Goal: Task Accomplishment & Management: Manage account settings

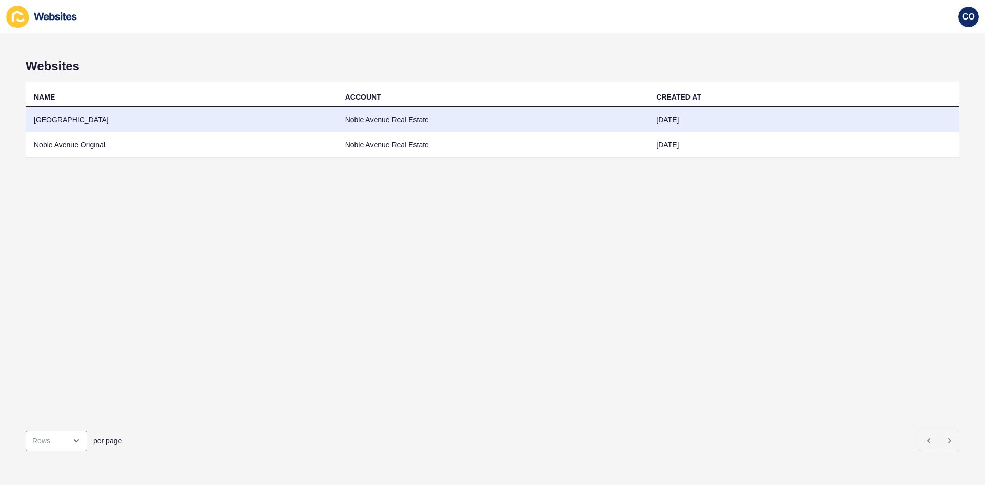
click at [62, 119] on td "[GEOGRAPHIC_DATA]" at bounding box center [181, 119] width 311 height 25
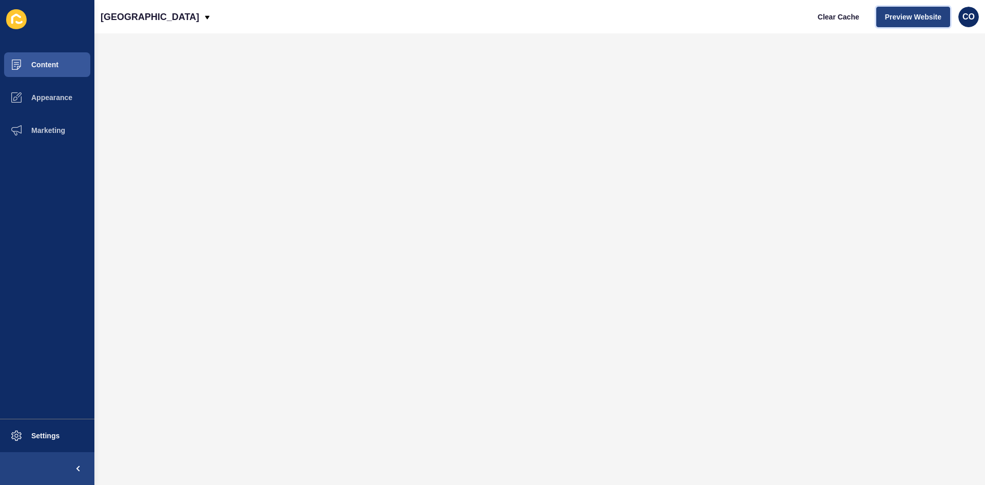
click at [902, 18] on span "Preview Website" at bounding box center [913, 17] width 56 height 10
click at [54, 64] on span "Content" at bounding box center [28, 65] width 60 height 8
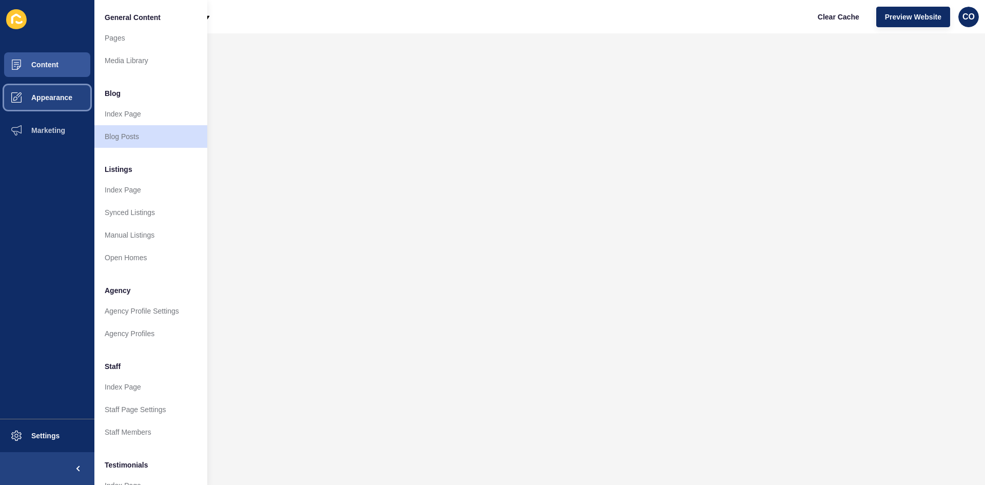
click at [57, 96] on span "Appearance" at bounding box center [35, 97] width 74 height 8
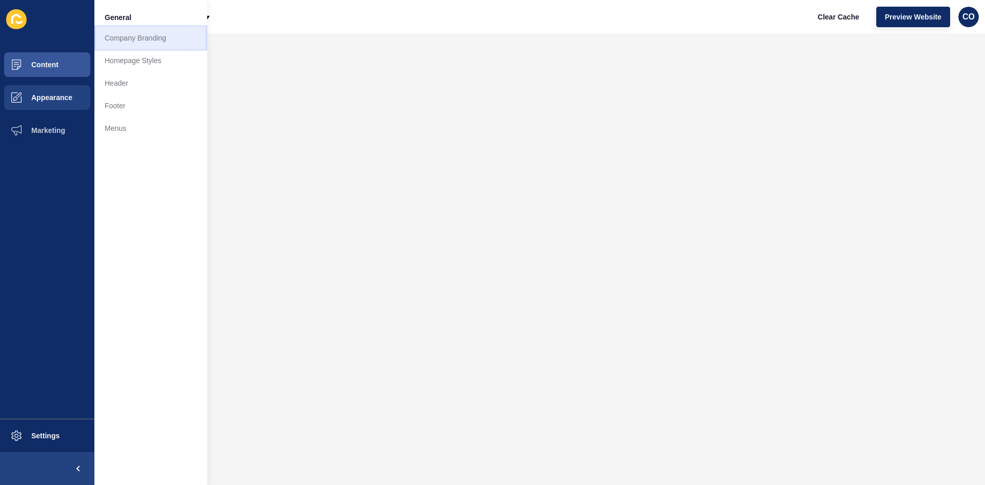
click at [145, 39] on link "Company Branding" at bounding box center [150, 38] width 113 height 23
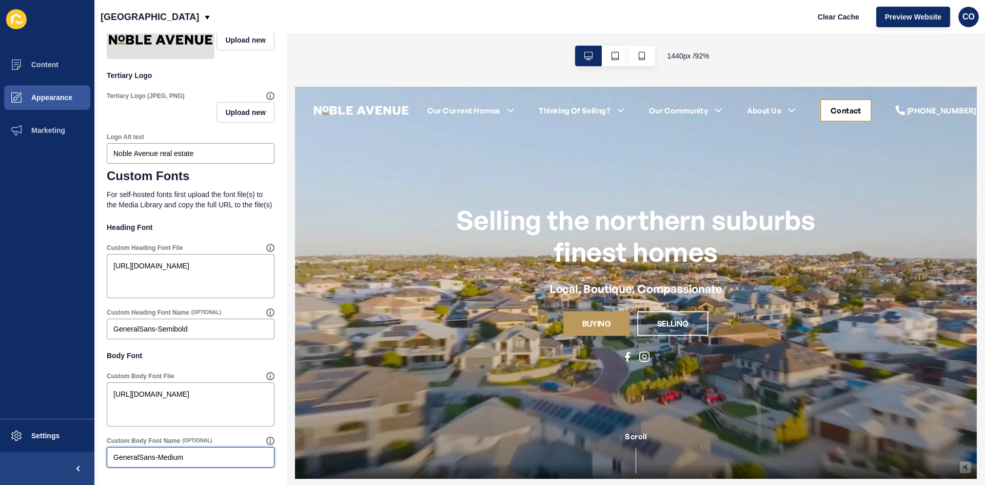
click at [198, 457] on input "GeneralSans-Medium" at bounding box center [190, 457] width 154 height 10
click at [62, 132] on span "Marketing" at bounding box center [31, 130] width 67 height 8
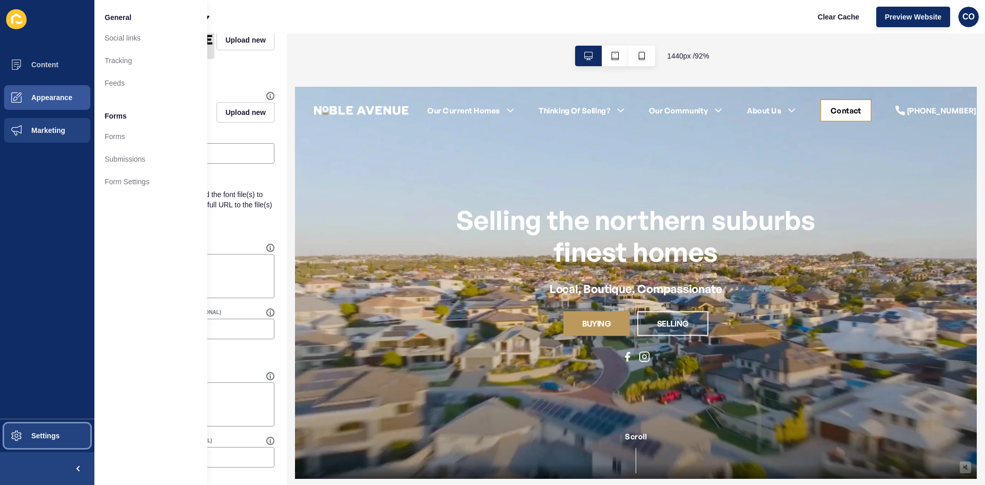
click at [62, 434] on button "Settings" at bounding box center [47, 435] width 94 height 33
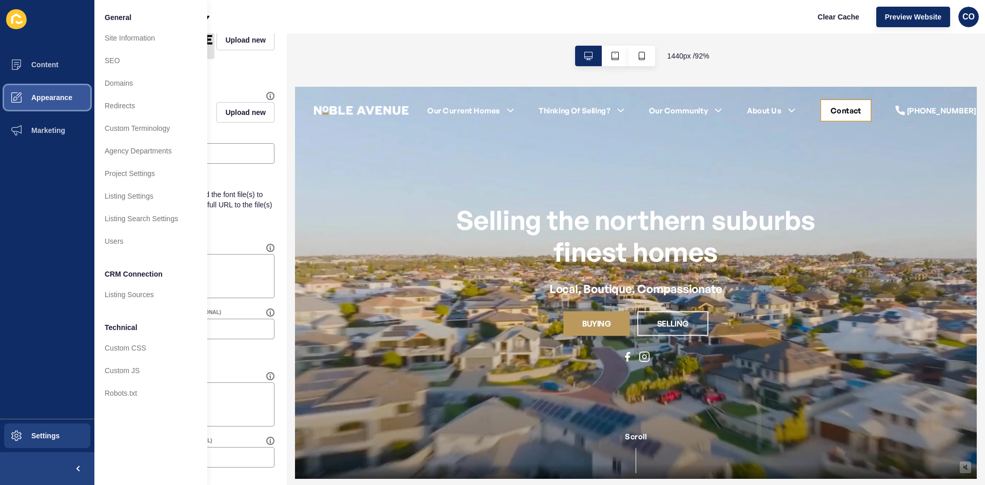
click at [60, 89] on button "Appearance" at bounding box center [47, 97] width 94 height 33
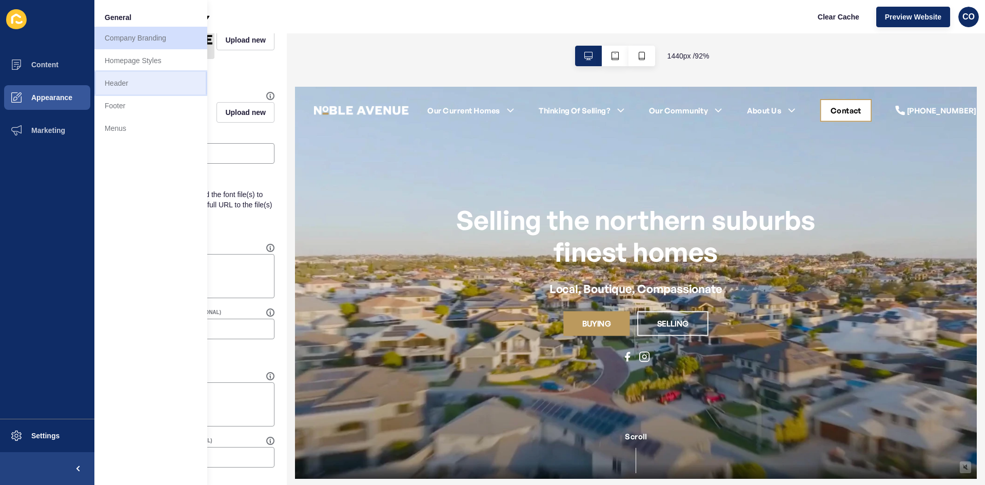
click at [129, 78] on link "Header" at bounding box center [150, 83] width 113 height 23
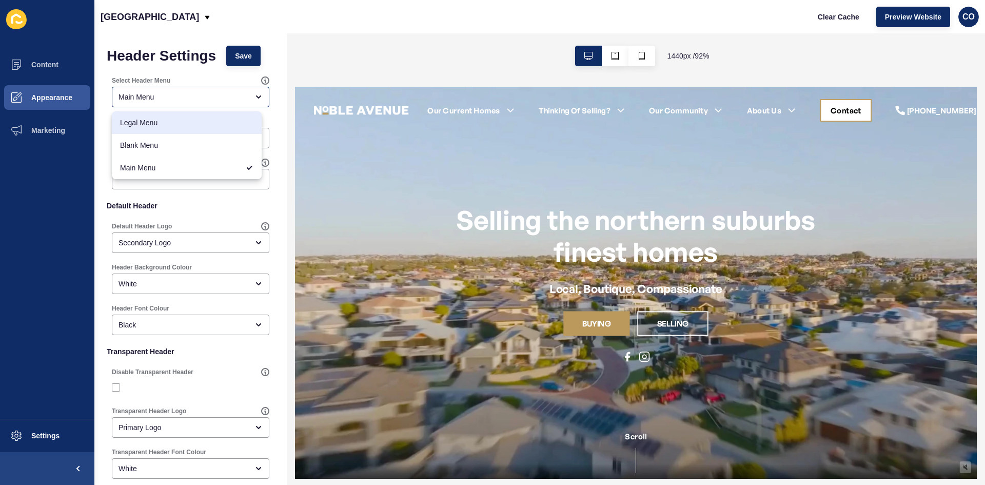
click at [278, 16] on div "[GEOGRAPHIC_DATA] Clear Cache Preview Website CO" at bounding box center [539, 16] width 891 height 33
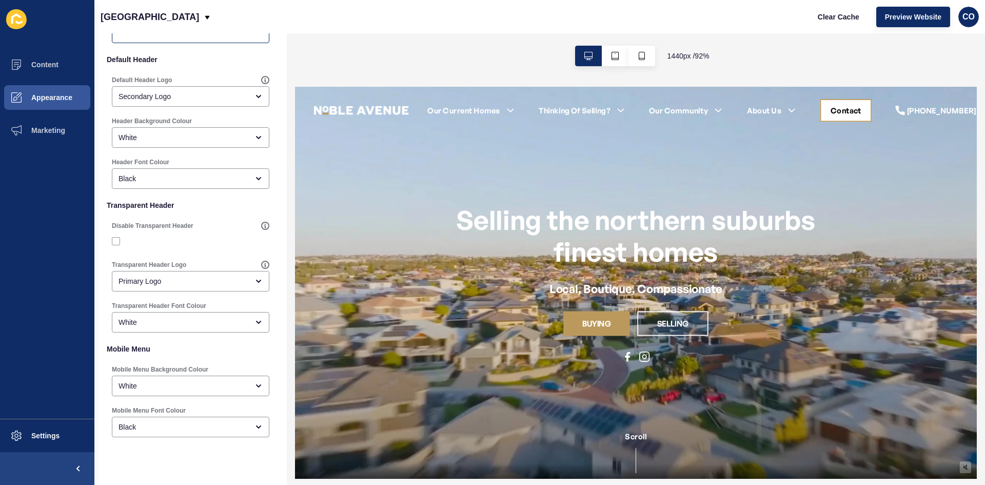
scroll to position [154, 0]
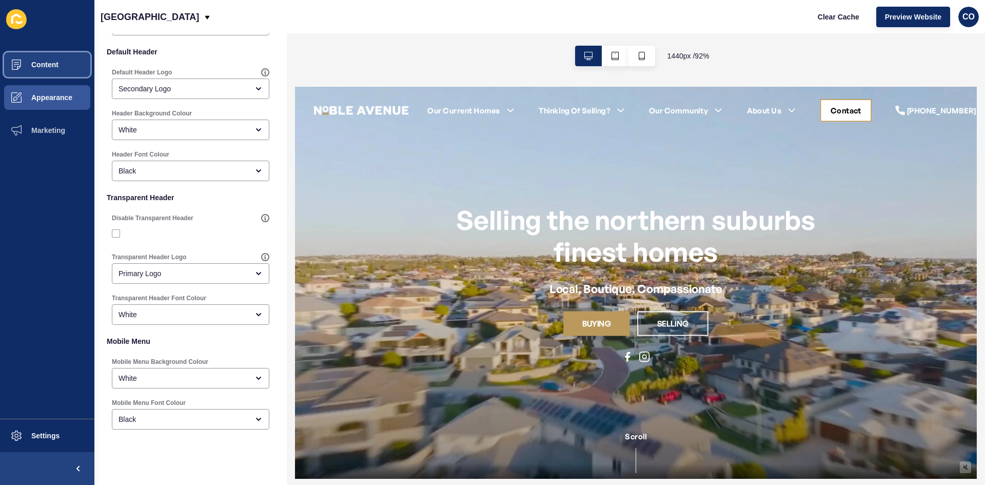
click at [51, 56] on button "Content" at bounding box center [47, 64] width 94 height 33
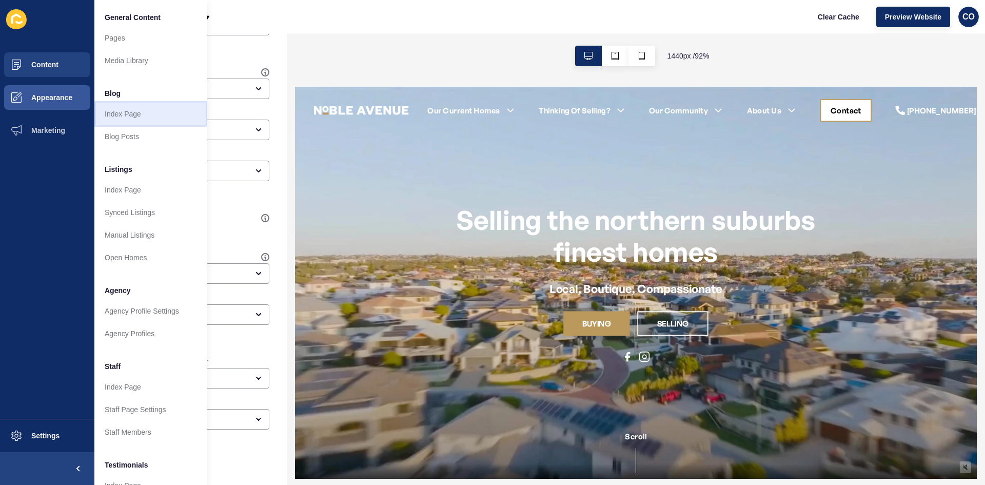
click at [141, 115] on link "Index Page" at bounding box center [150, 114] width 113 height 23
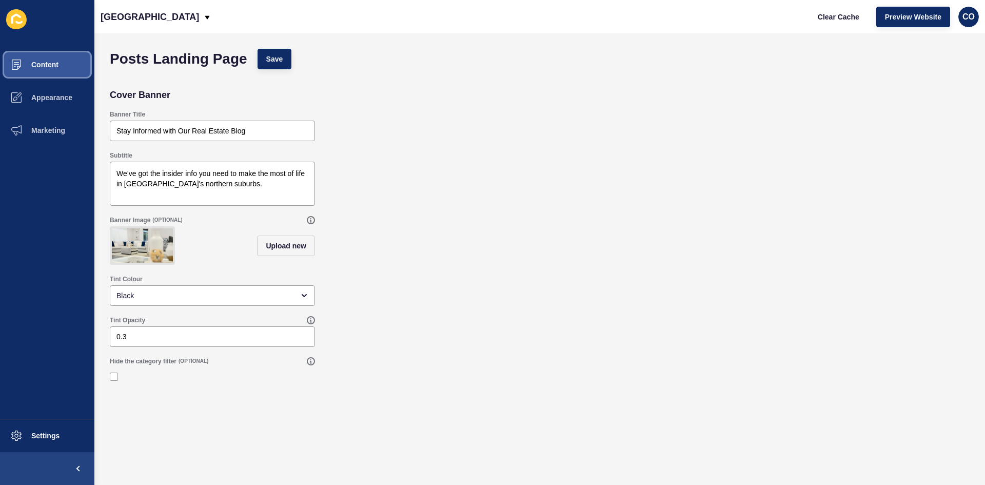
click at [62, 76] on button "Content" at bounding box center [47, 64] width 94 height 33
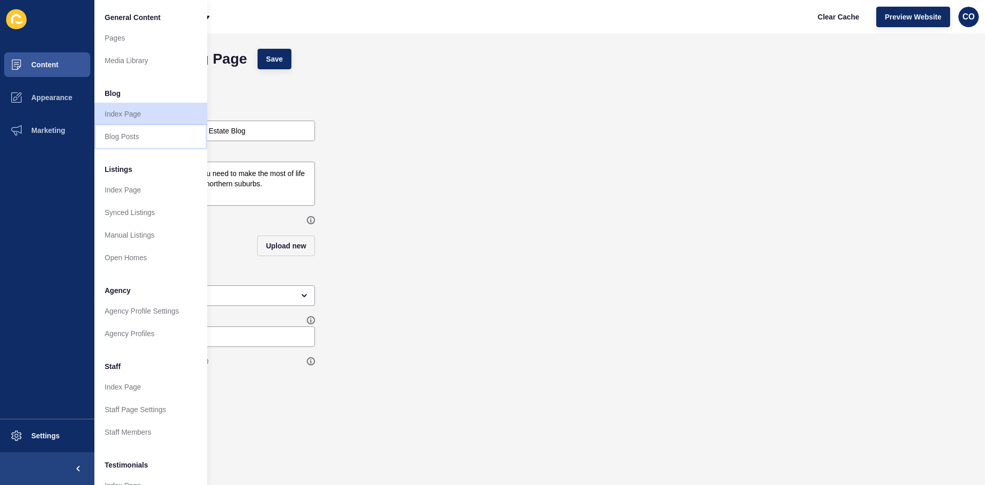
click at [126, 134] on link "Blog Posts" at bounding box center [150, 136] width 113 height 23
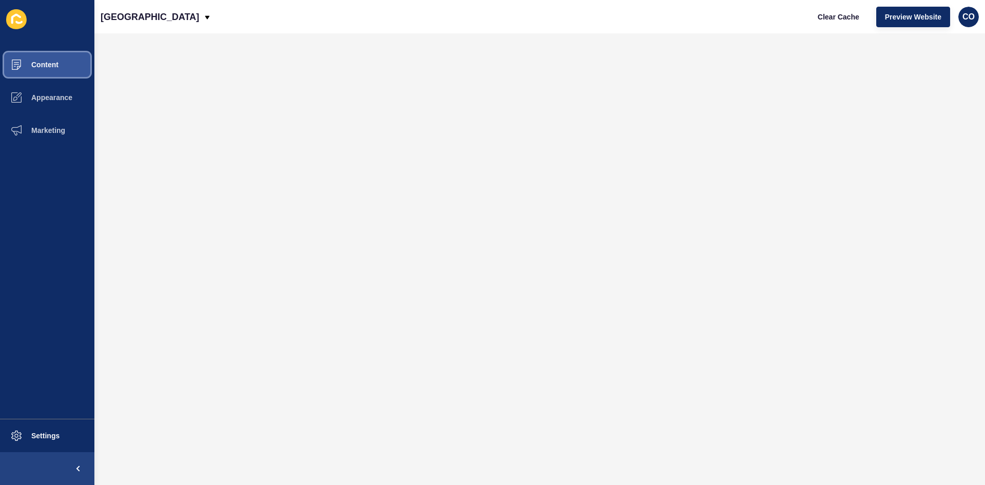
click at [72, 63] on button "Content" at bounding box center [47, 64] width 94 height 33
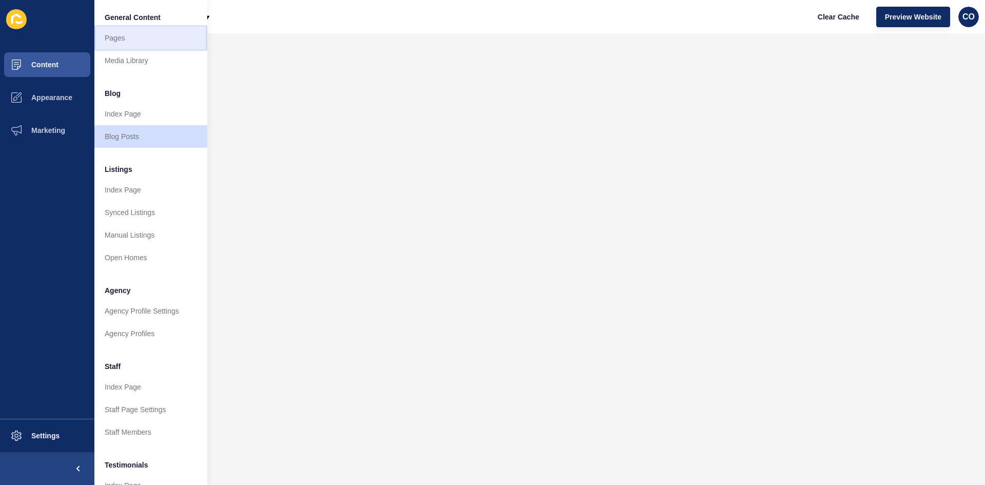
click at [124, 40] on link "Pages" at bounding box center [150, 38] width 113 height 23
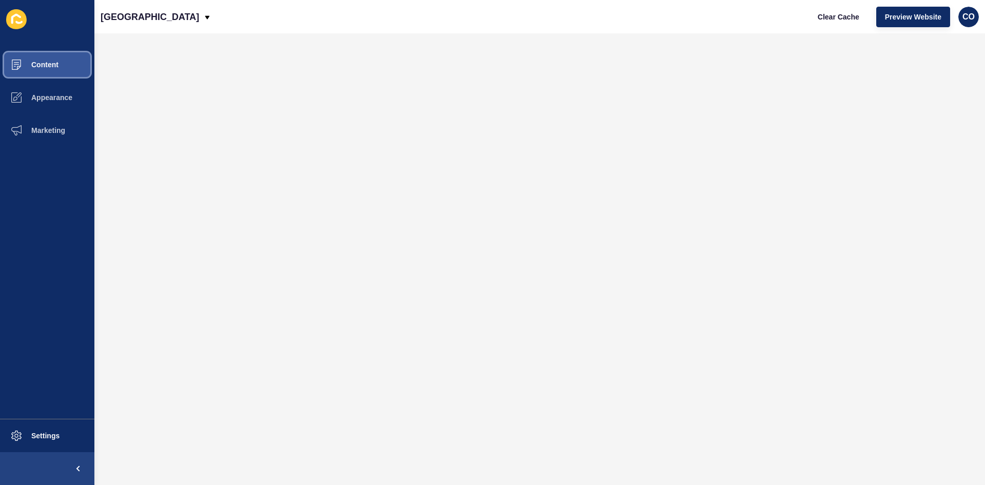
click at [60, 66] on button "Content" at bounding box center [47, 64] width 94 height 33
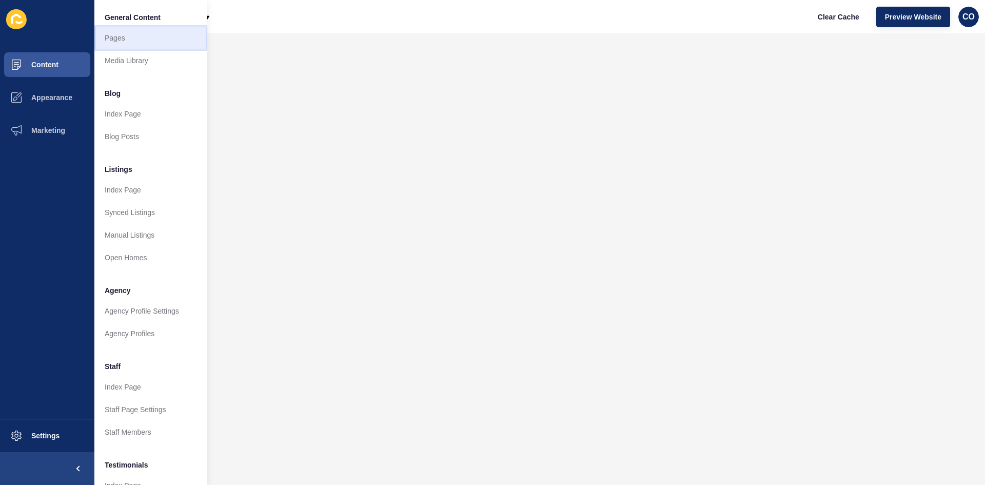
click at [146, 34] on link "Pages" at bounding box center [150, 38] width 113 height 23
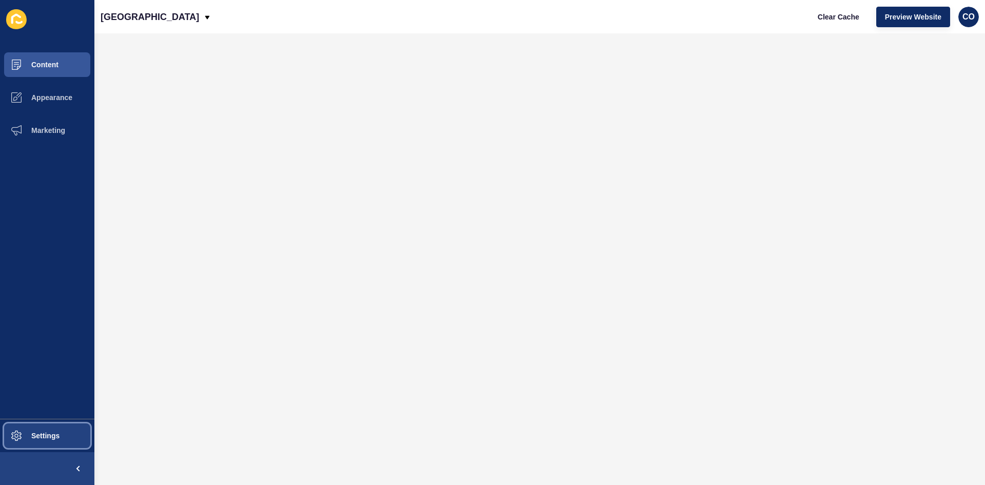
drag, startPoint x: 60, startPoint y: 436, endPoint x: 70, endPoint y: 436, distance: 10.3
click at [64, 436] on button "Settings" at bounding box center [47, 435] width 94 height 33
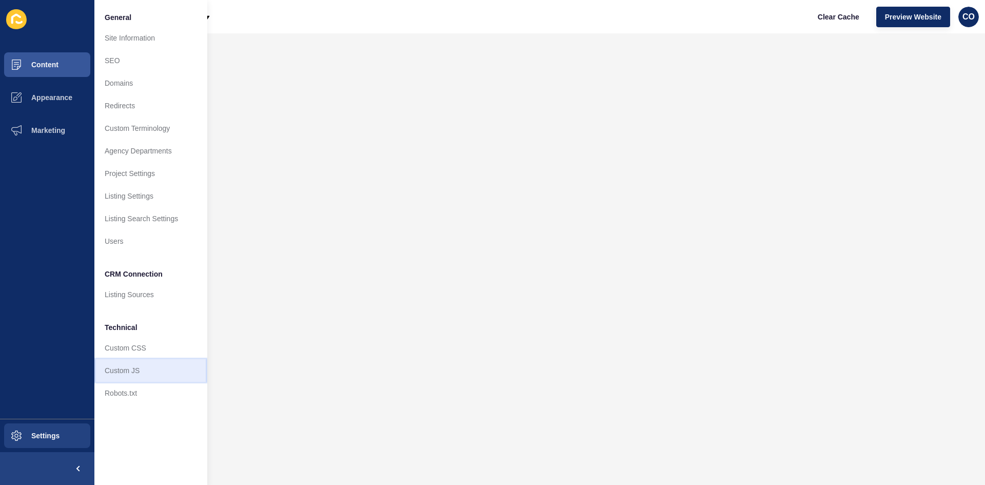
click at [152, 373] on link "Custom JS" at bounding box center [150, 370] width 113 height 23
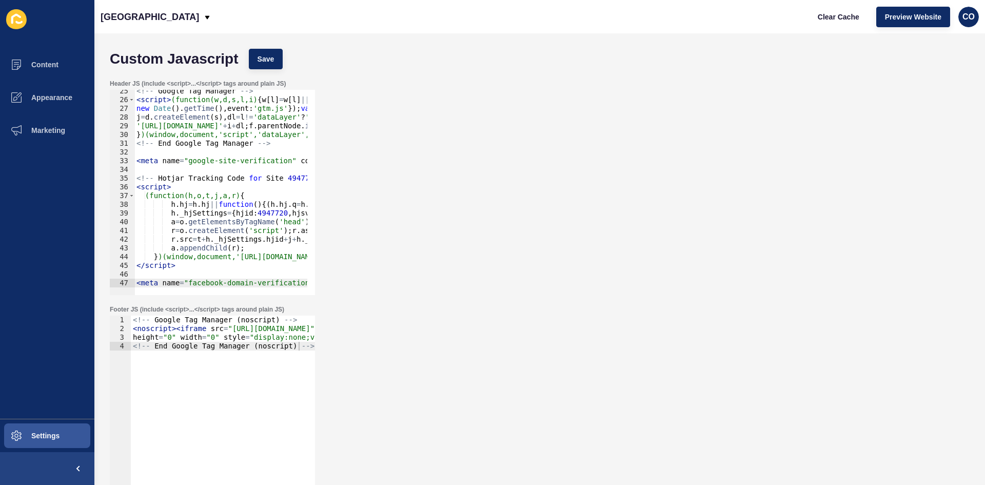
scroll to position [212, 0]
click at [60, 438] on button "Settings" at bounding box center [47, 435] width 94 height 33
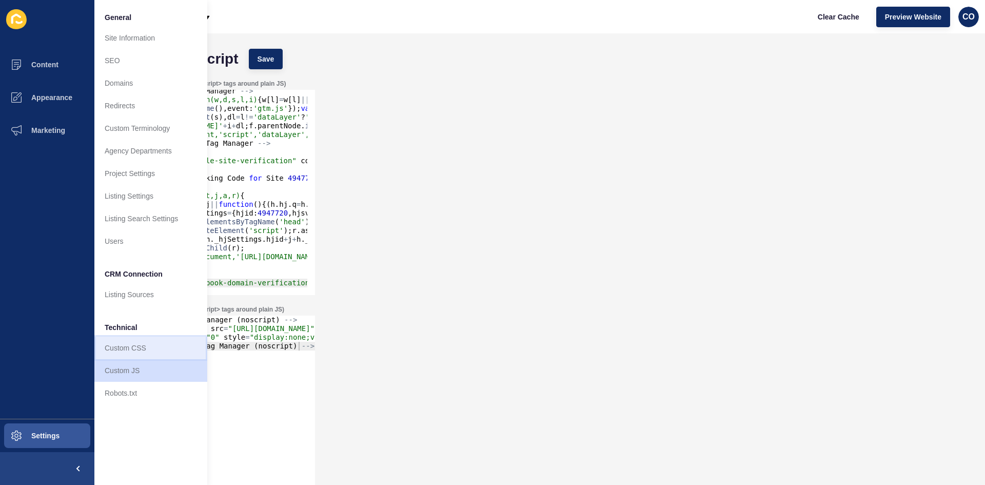
click at [130, 345] on link "Custom CSS" at bounding box center [150, 348] width 113 height 23
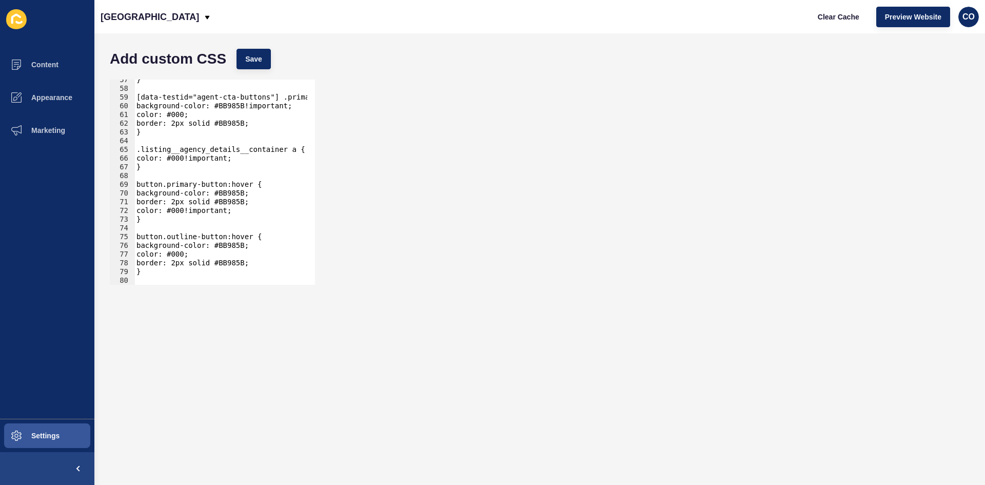
scroll to position [646, 0]
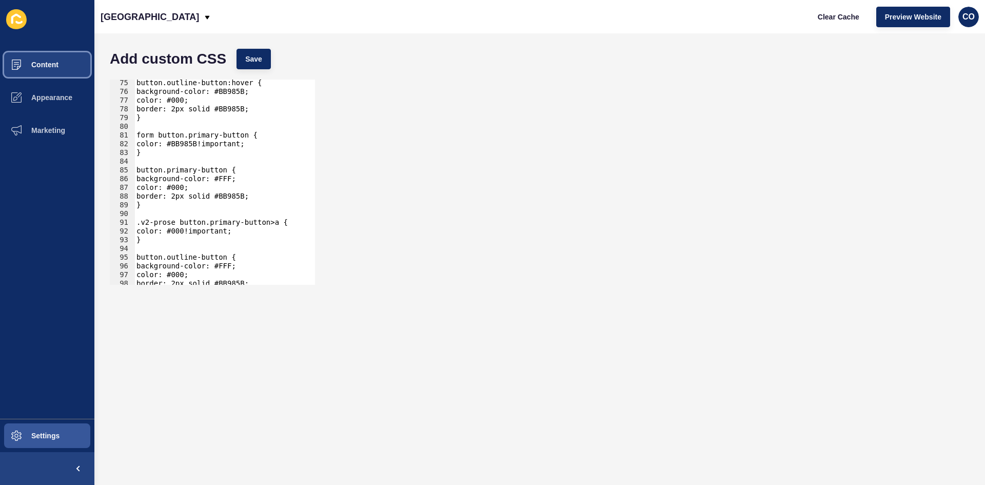
click at [49, 64] on span "Content" at bounding box center [28, 65] width 60 height 8
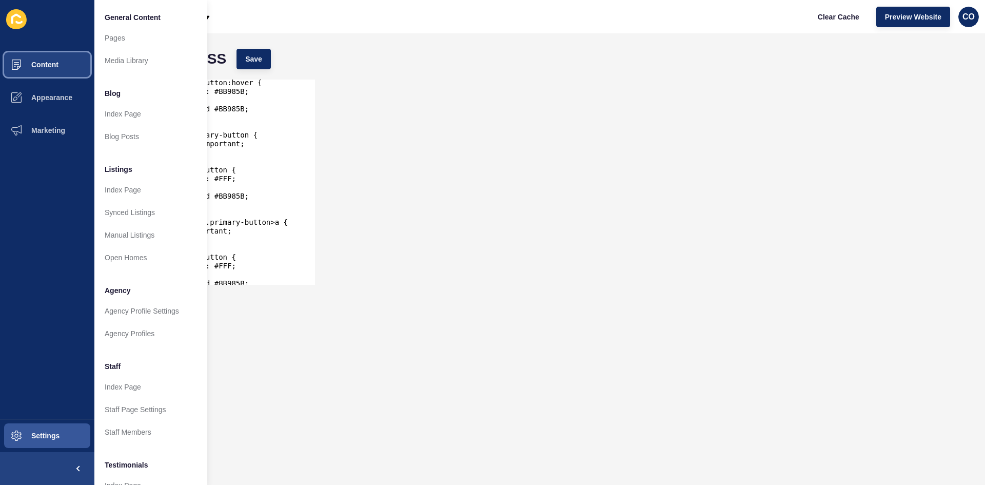
click at [50, 61] on span "Content" at bounding box center [28, 65] width 60 height 8
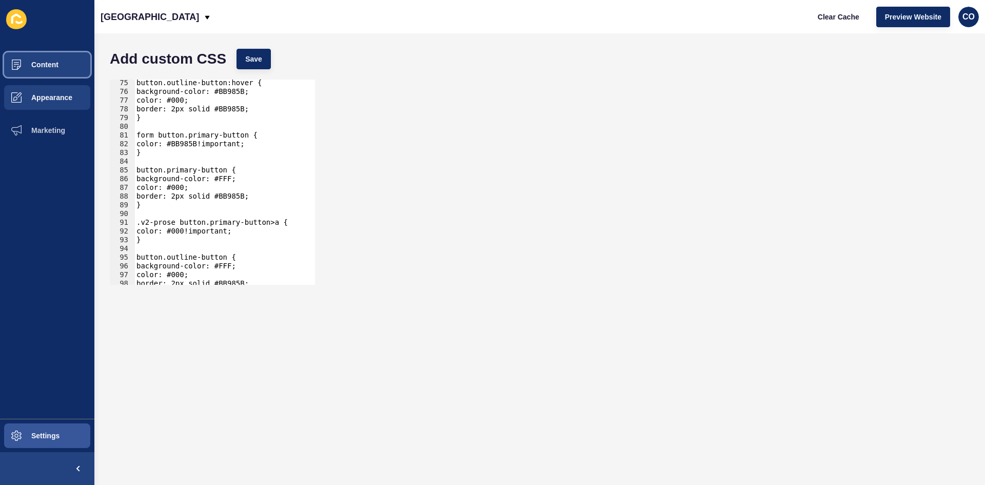
drag, startPoint x: 57, startPoint y: 64, endPoint x: 54, endPoint y: 81, distance: 17.2
click at [58, 64] on span "Content" at bounding box center [28, 65] width 60 height 8
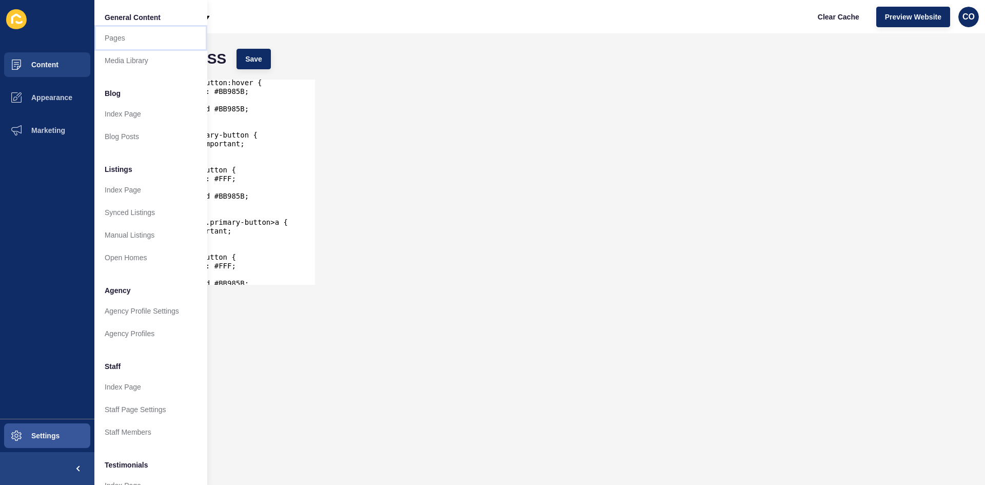
click at [132, 38] on link "Pages" at bounding box center [150, 38] width 113 height 23
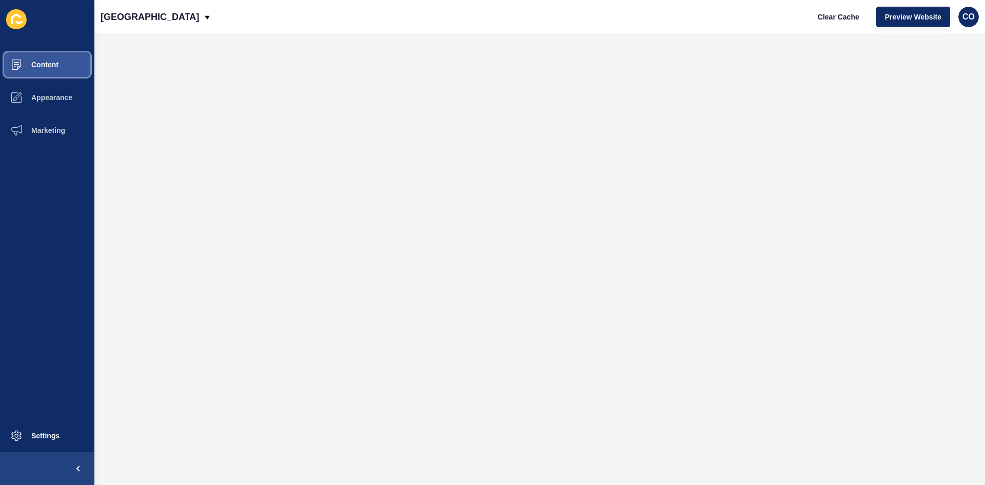
click at [67, 64] on button "Content" at bounding box center [47, 64] width 94 height 33
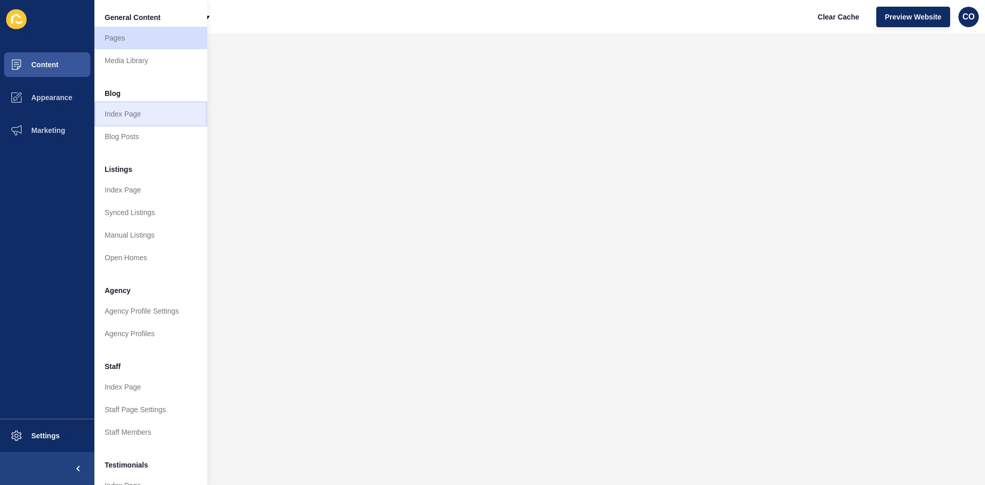
click at [137, 115] on link "Index Page" at bounding box center [150, 114] width 113 height 23
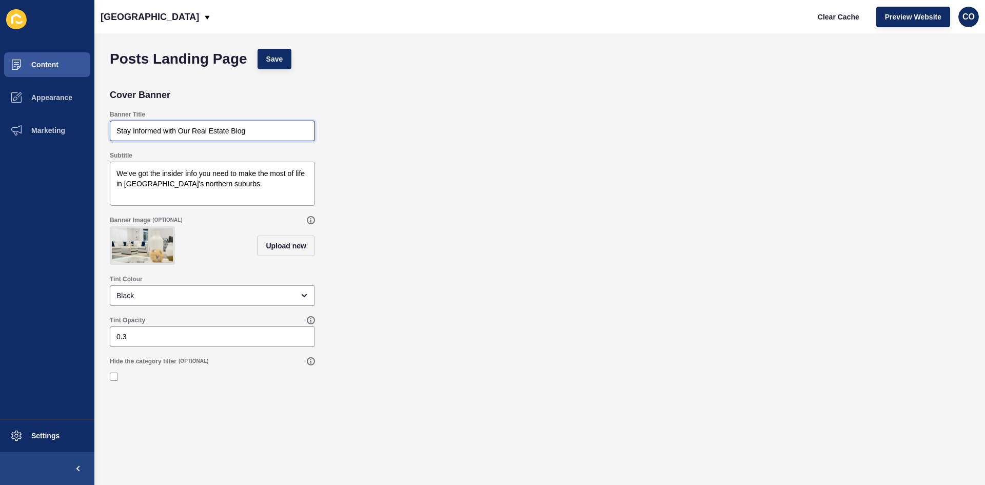
click at [267, 129] on input "Stay Informed with Our Real Estate Blog" at bounding box center [212, 131] width 192 height 10
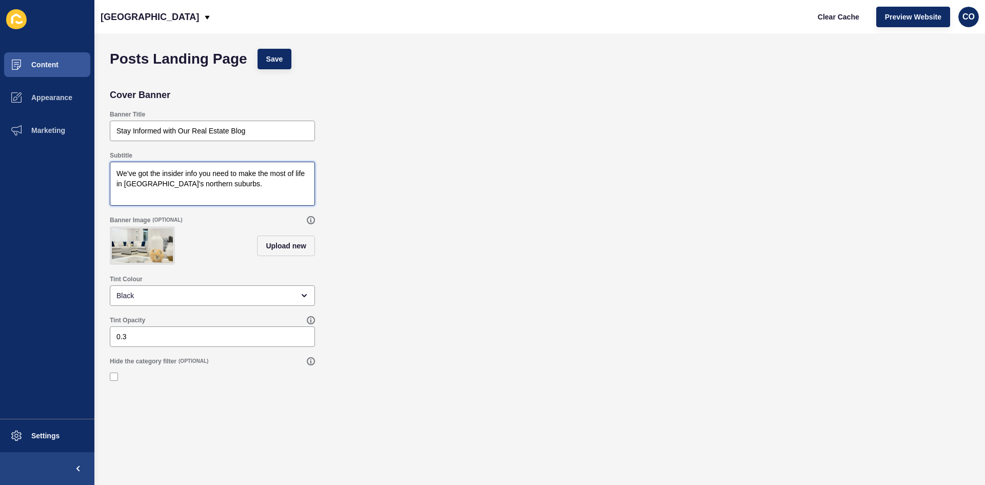
click at [231, 184] on textarea "We’ve got the insider info you need to make the most of life in [GEOGRAPHIC_DAT…" at bounding box center [212, 183] width 202 height 41
click at [70, 67] on button "Content" at bounding box center [47, 64] width 94 height 33
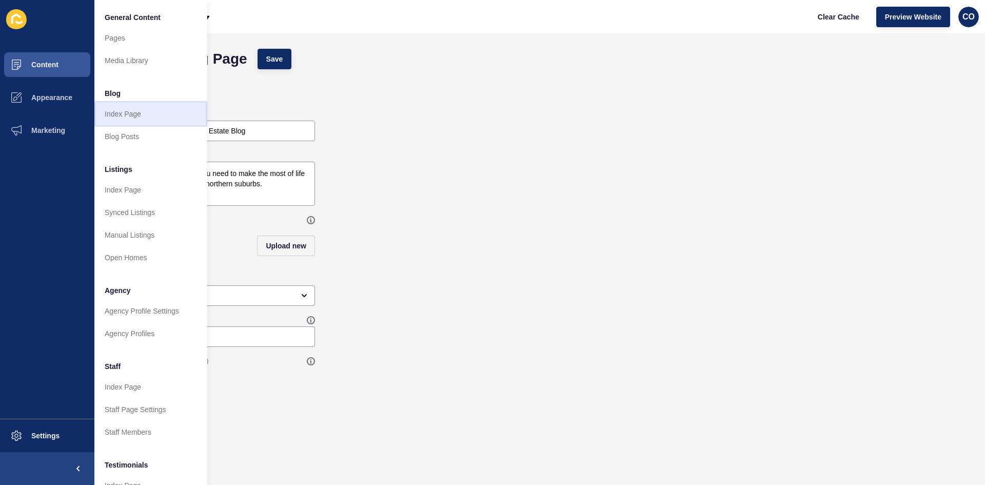
click at [143, 115] on link "Index Page" at bounding box center [150, 114] width 113 height 23
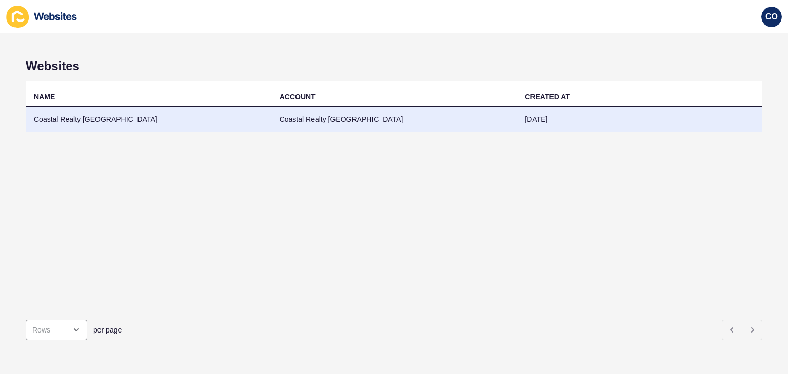
click at [91, 121] on td "Coastal Realty WA" at bounding box center [149, 119] width 246 height 25
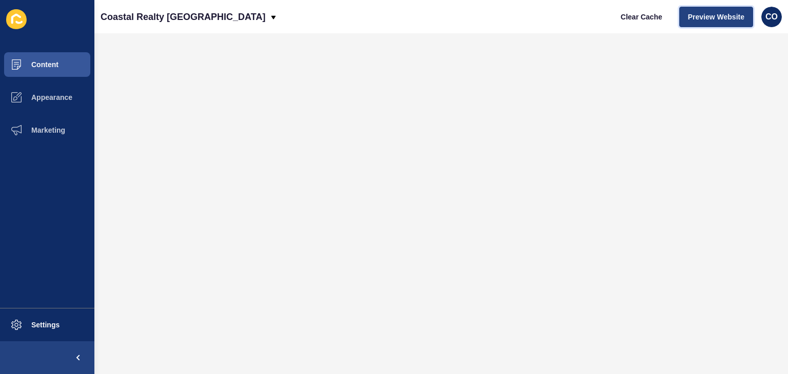
click at [699, 17] on span "Preview Website" at bounding box center [716, 17] width 56 height 10
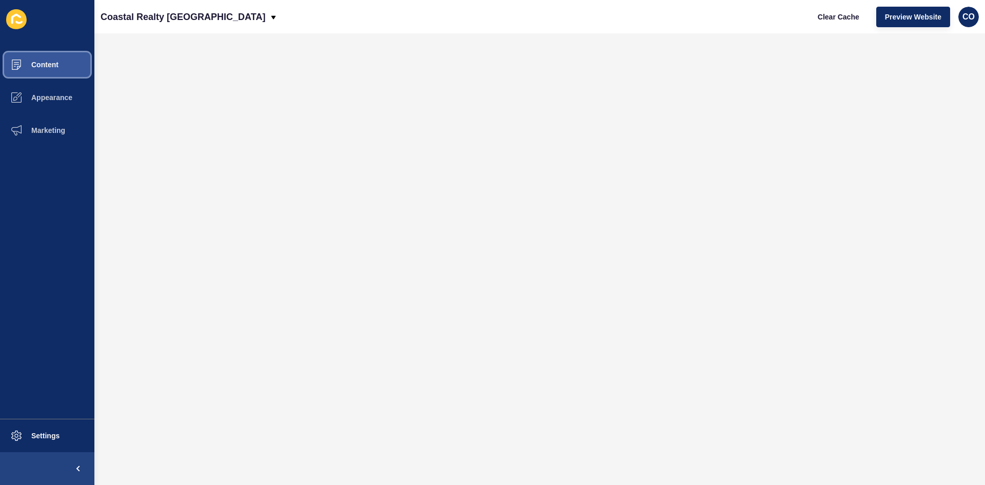
click at [46, 56] on button "Content" at bounding box center [47, 64] width 94 height 33
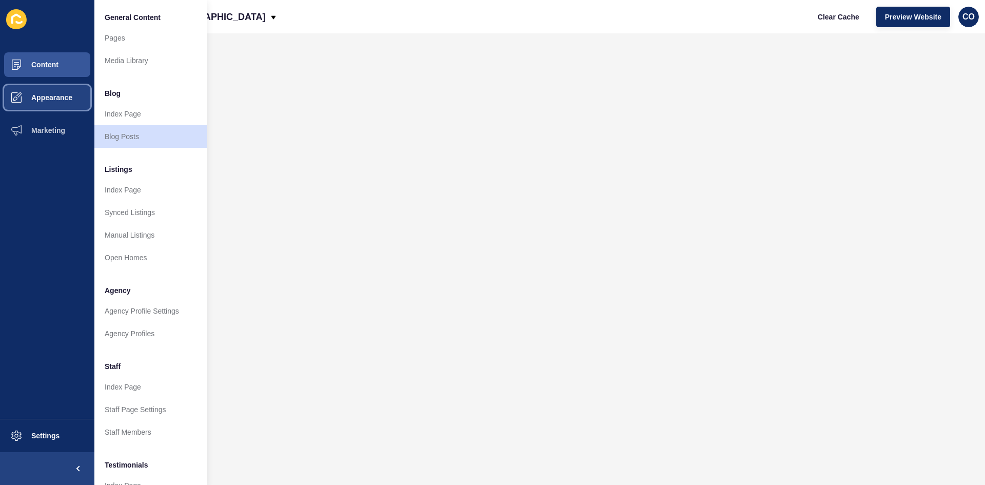
click at [67, 99] on span "Appearance" at bounding box center [35, 97] width 74 height 8
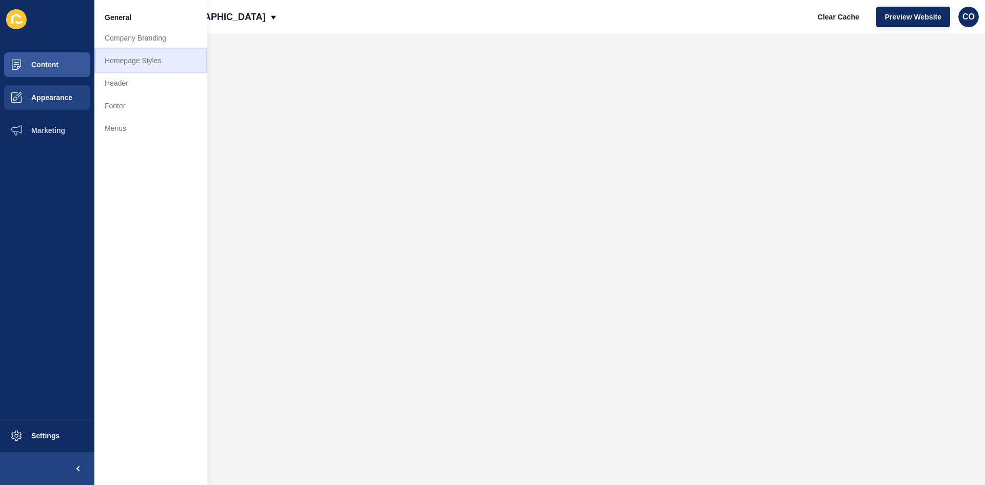
click at [160, 61] on link "Homepage Styles" at bounding box center [150, 60] width 113 height 23
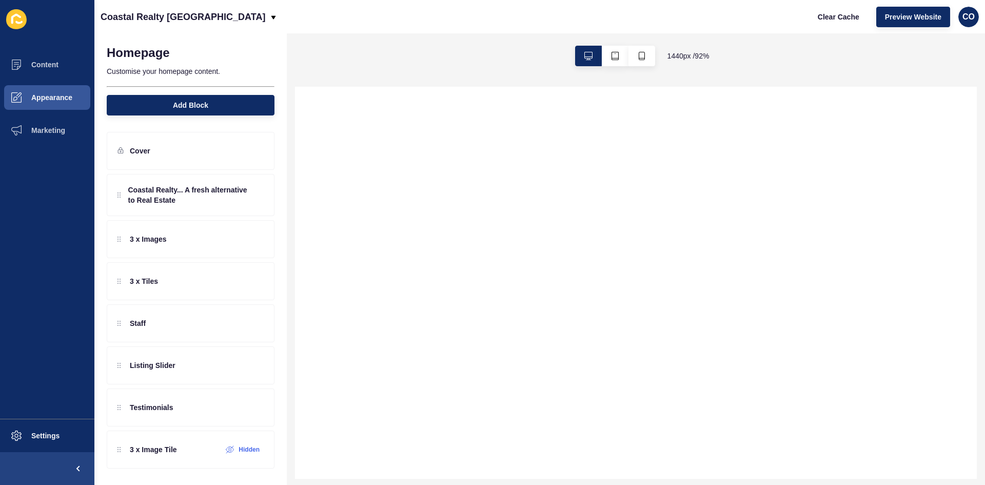
select select
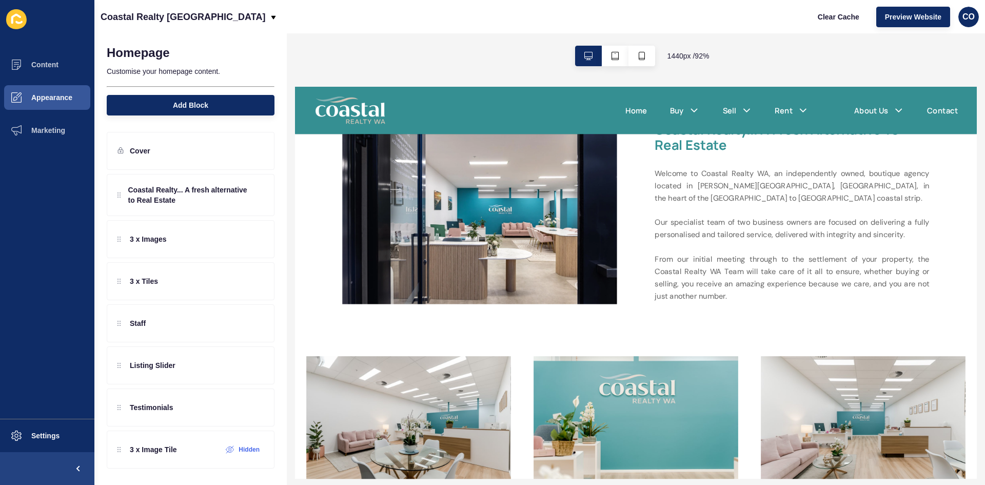
scroll to position [564, 0]
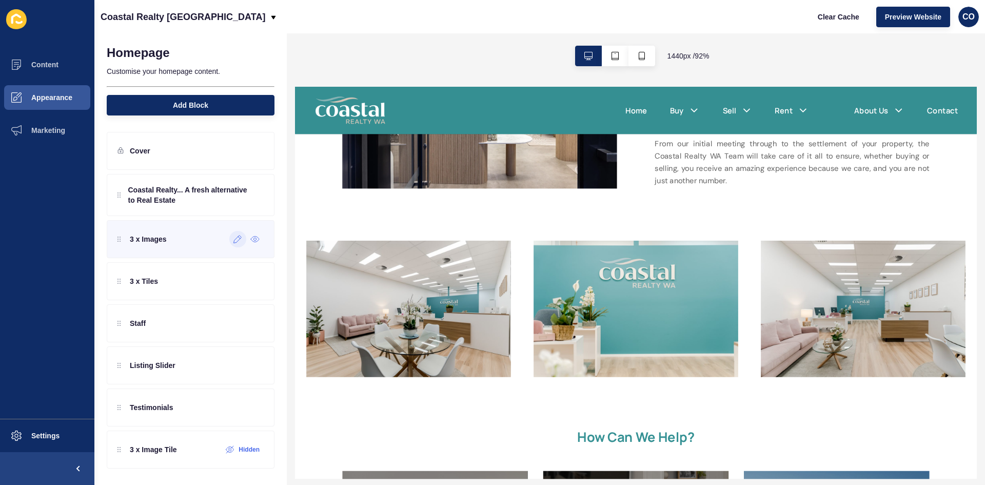
click at [236, 241] on icon at bounding box center [237, 239] width 9 height 8
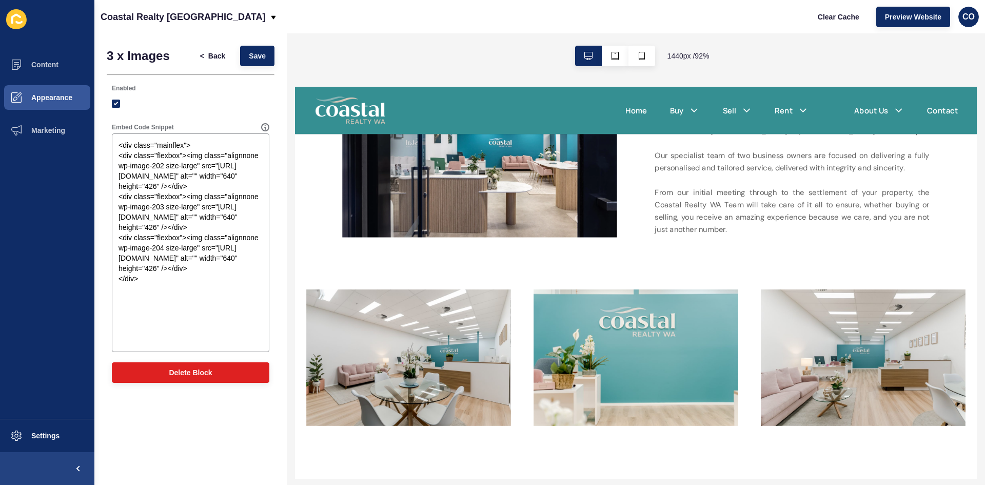
scroll to position [359, 0]
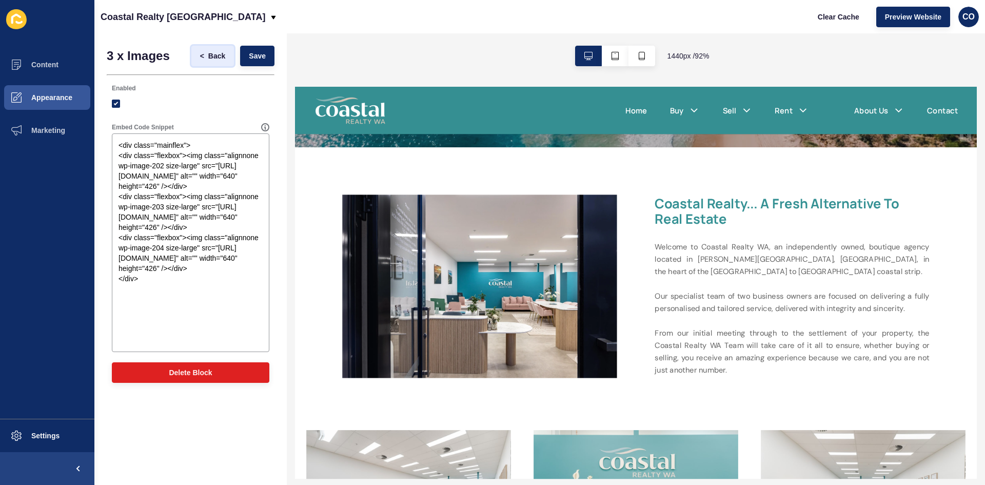
click at [212, 58] on span "Back" at bounding box center [216, 56] width 17 height 10
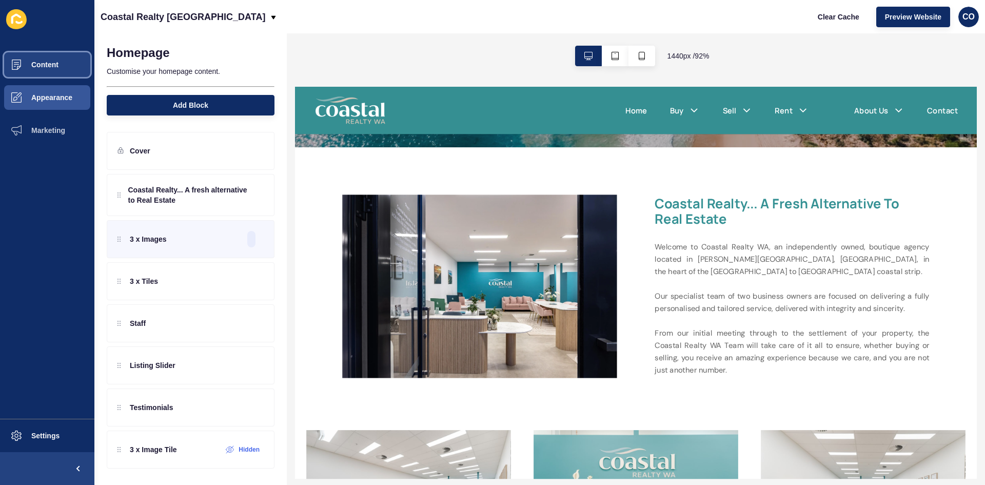
click at [53, 69] on button "Content" at bounding box center [47, 64] width 94 height 33
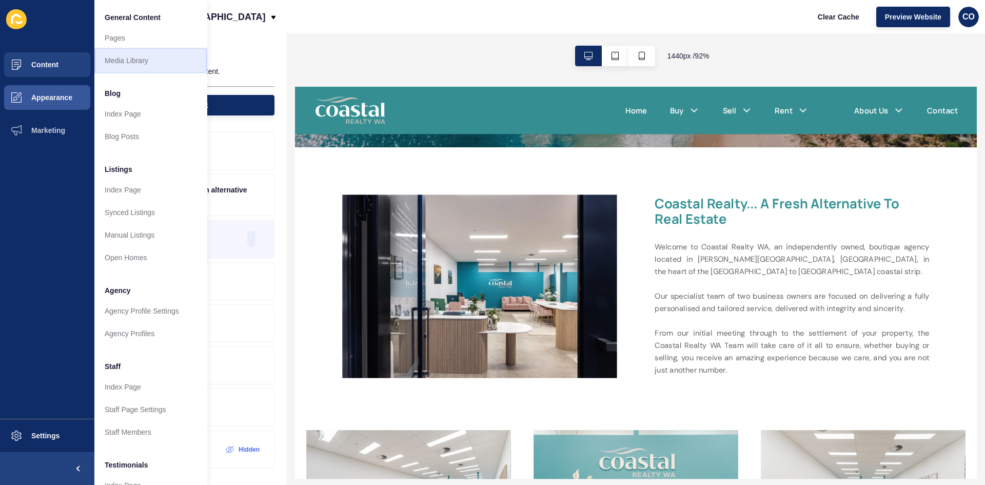
click at [155, 61] on link "Media Library" at bounding box center [150, 60] width 113 height 23
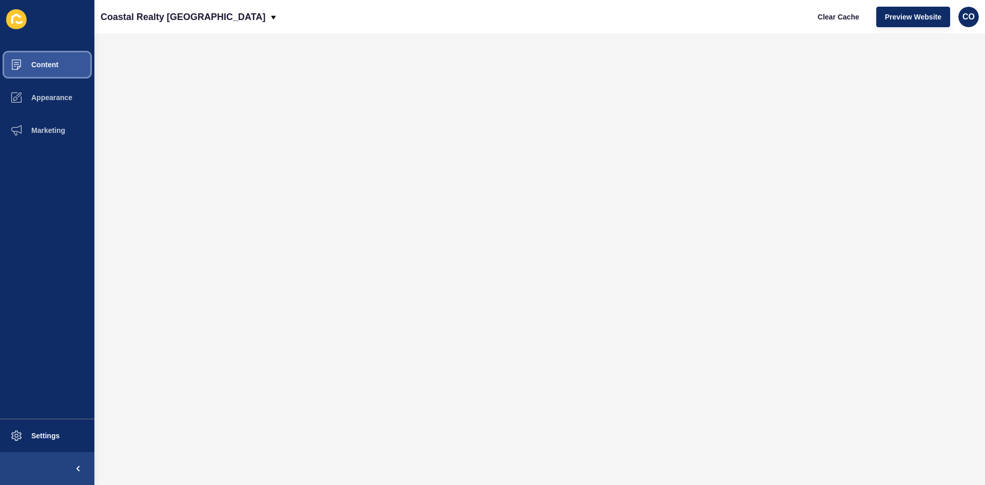
click at [67, 70] on button "Content" at bounding box center [47, 64] width 94 height 33
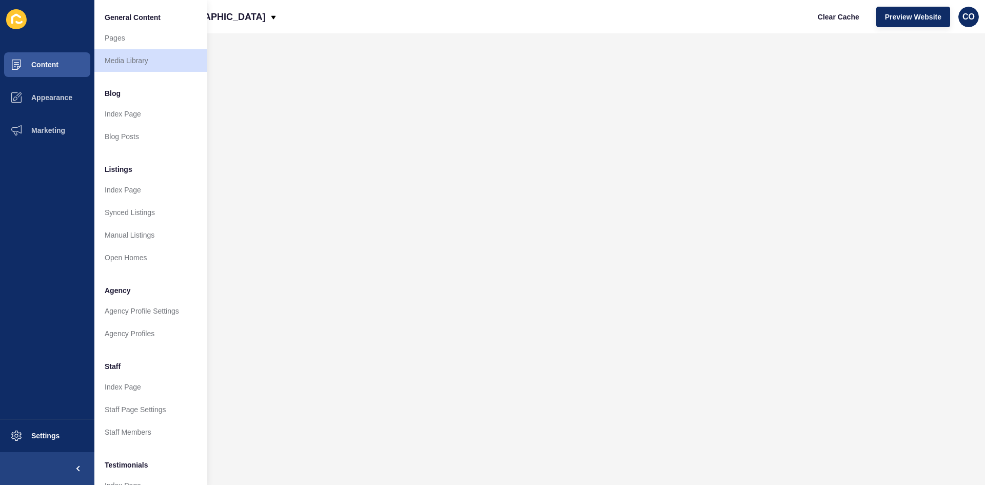
click at [300, 25] on div "Coastal Realty WA Clear Cache Preview Website CO" at bounding box center [539, 16] width 891 height 33
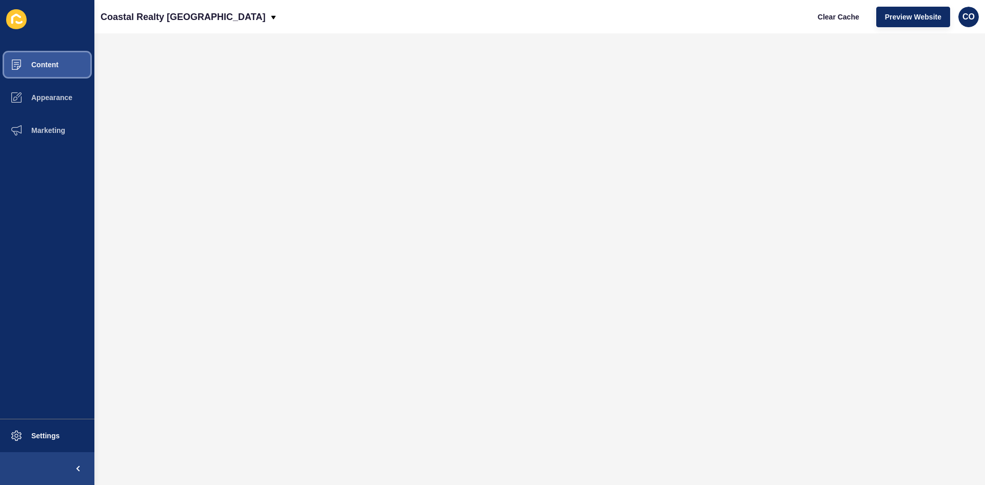
click at [65, 63] on button "Content" at bounding box center [47, 64] width 94 height 33
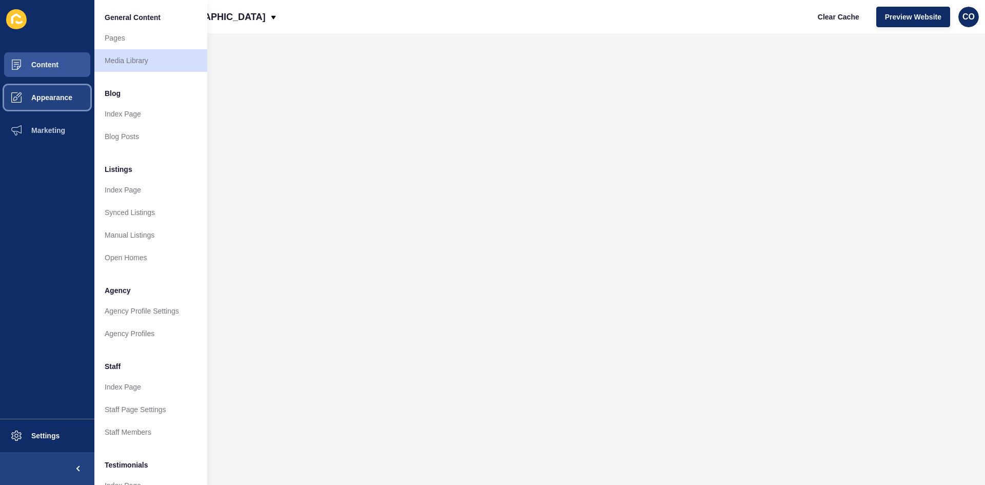
drag, startPoint x: 63, startPoint y: 99, endPoint x: 68, endPoint y: 98, distance: 5.7
click at [63, 98] on span "Appearance" at bounding box center [35, 97] width 74 height 8
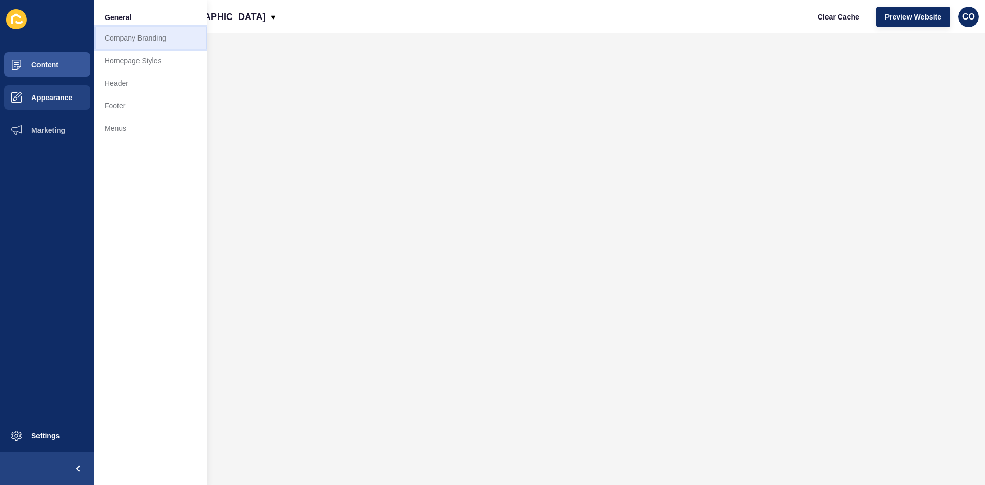
click at [163, 35] on link "Company Branding" at bounding box center [150, 38] width 113 height 23
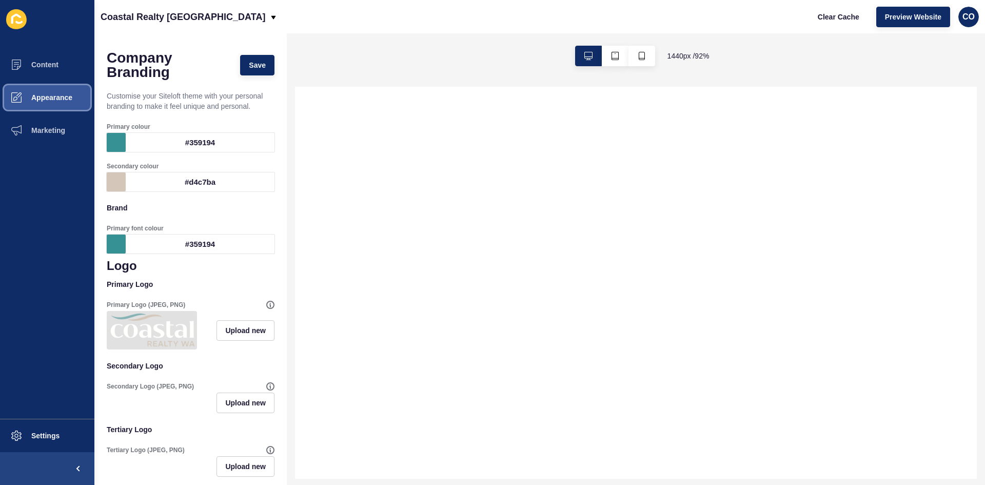
click at [66, 99] on span "Appearance" at bounding box center [35, 97] width 74 height 8
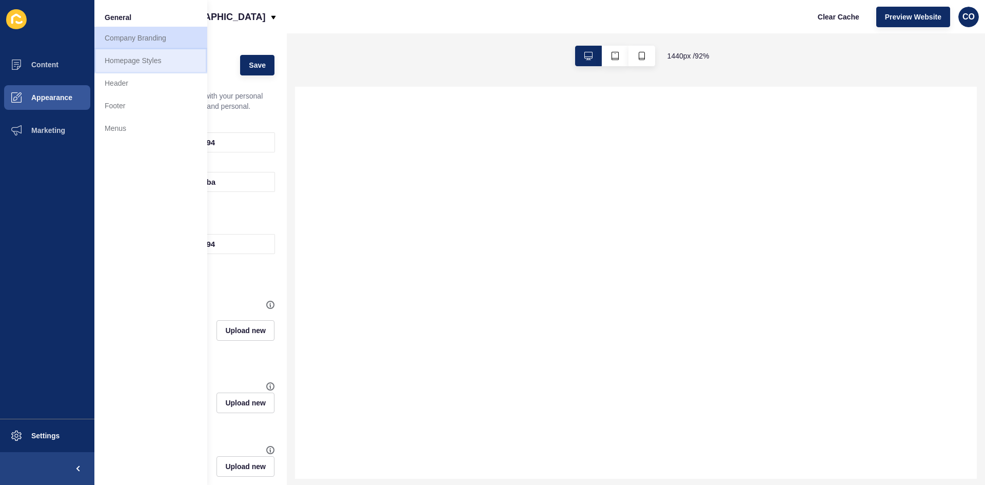
click at [141, 62] on link "Homepage Styles" at bounding box center [150, 60] width 113 height 23
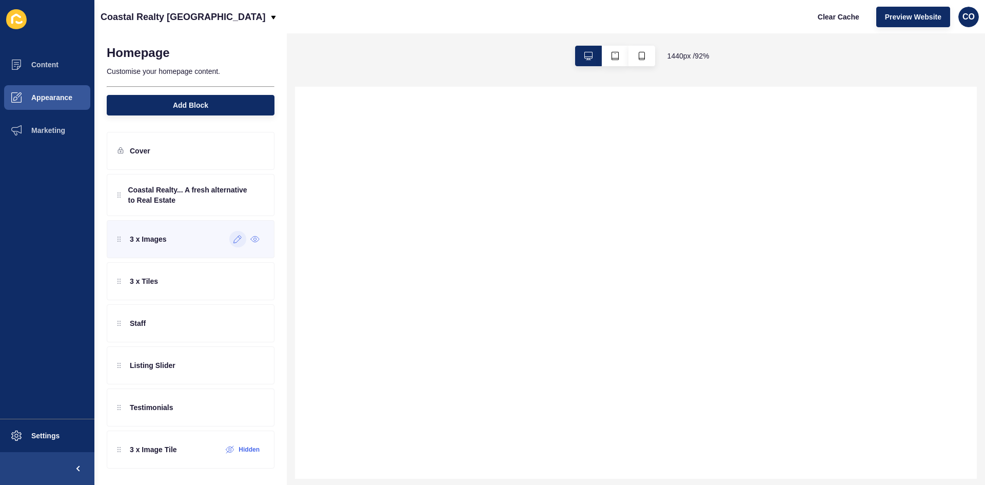
select select
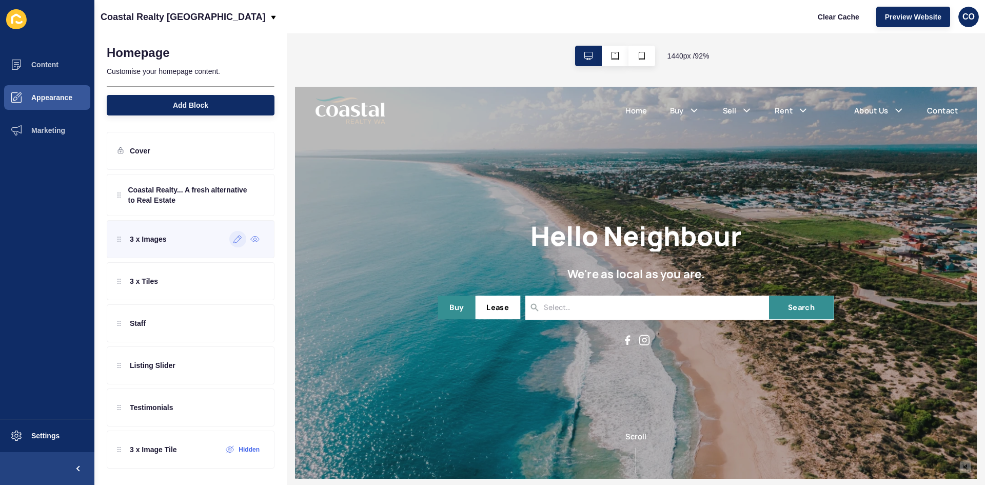
click at [237, 242] on icon at bounding box center [237, 239] width 9 height 8
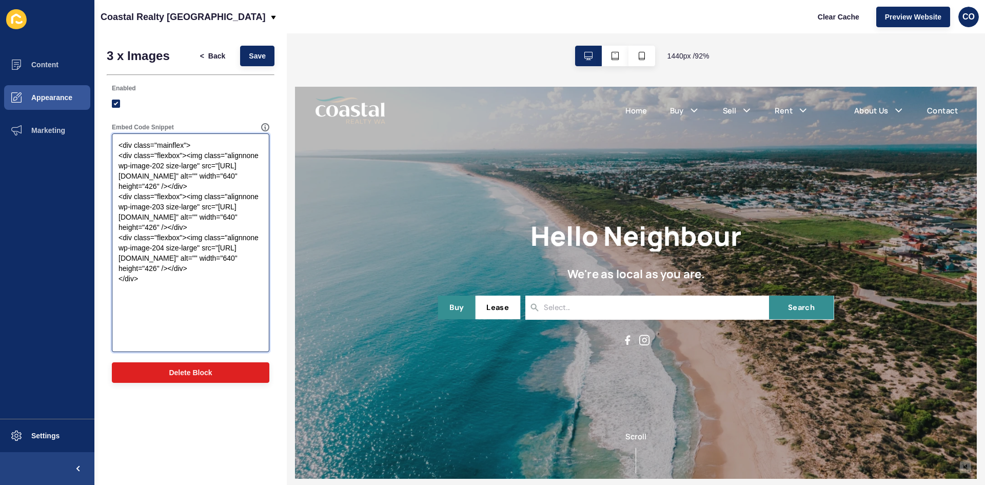
drag, startPoint x: 216, startPoint y: 165, endPoint x: 222, endPoint y: 169, distance: 7.1
click at [226, 170] on textarea "<div class="mainflex"> <div class="flexbox"><img class="alignnone wp-image-202 …" at bounding box center [190, 242] width 154 height 215
click at [222, 168] on textarea "<div class="mainflex"> <div class="flexbox"><img class="alignnone wp-image-202 …" at bounding box center [190, 242] width 154 height 215
drag, startPoint x: 217, startPoint y: 166, endPoint x: 197, endPoint y: 195, distance: 35.1
click at [197, 195] on textarea "<div class="mainflex"> <div class="flexbox"><img class="alignnone wp-image-202 …" at bounding box center [190, 242] width 154 height 215
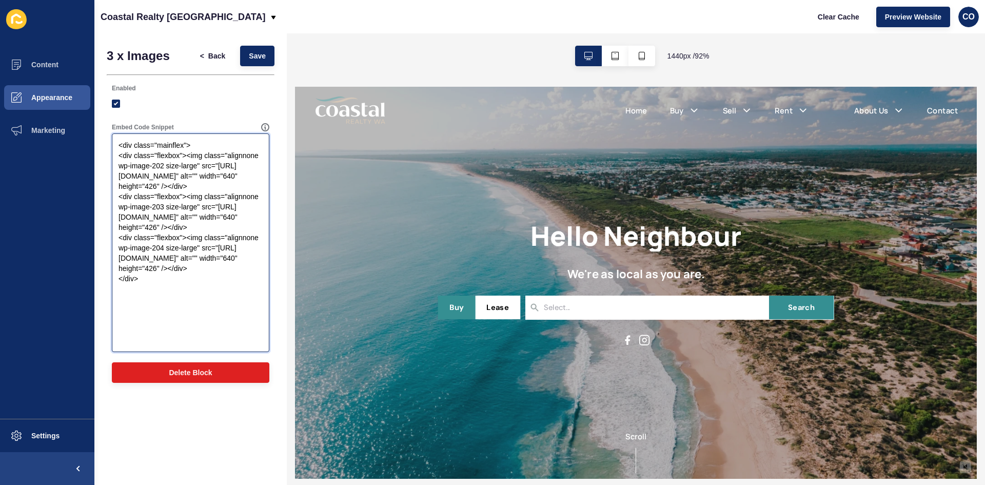
paste textarea "8/image005"
drag, startPoint x: 219, startPoint y: 229, endPoint x: 199, endPoint y: 259, distance: 35.4
click at [199, 259] on textarea "<div class="mainflex"> <div class="flexbox"><img class="alignnone wp-image-202 …" at bounding box center [190, 242] width 154 height 215
paste textarea "8/1E8A0904"
drag, startPoint x: 218, startPoint y: 289, endPoint x: 198, endPoint y: 320, distance: 36.3
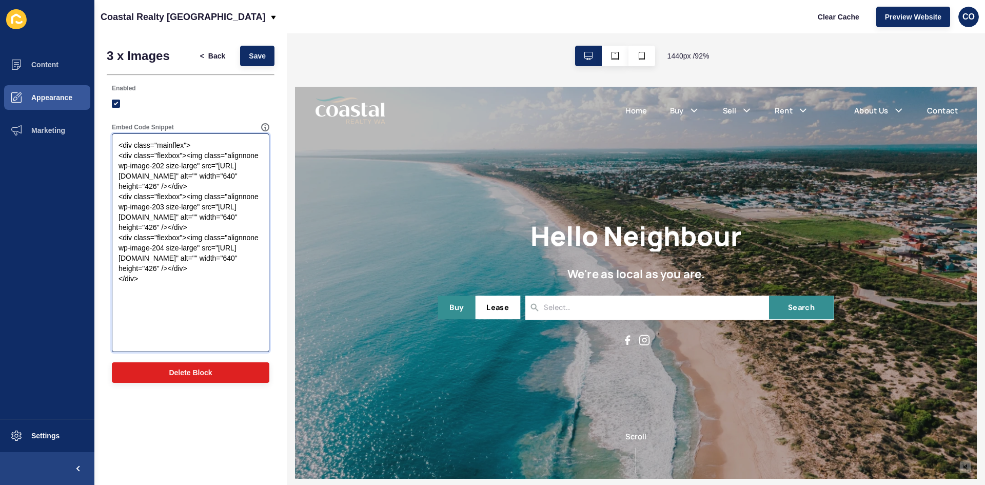
click at [198, 320] on textarea "<div class="mainflex"> <div class="flexbox"><img class="alignnone wp-image-202 …" at bounding box center [190, 242] width 154 height 215
paste textarea "8/Coastal-Realty-Office-WEB-6"
type textarea "<div class="mainflex"> <div class="flexbox"><img class="alignnone wp-image-202 …"
click at [259, 62] on button "Save" at bounding box center [257, 56] width 34 height 21
click at [259, 54] on span "Save" at bounding box center [257, 56] width 17 height 10
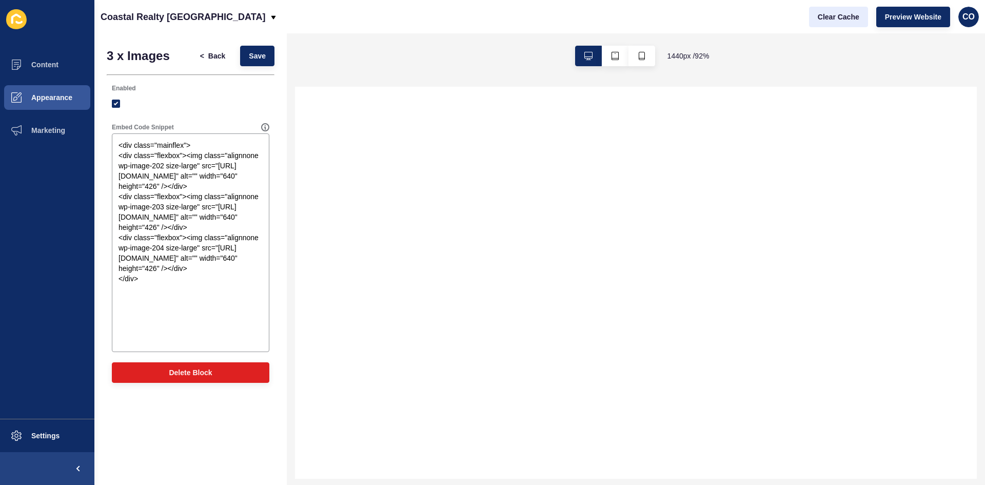
select select
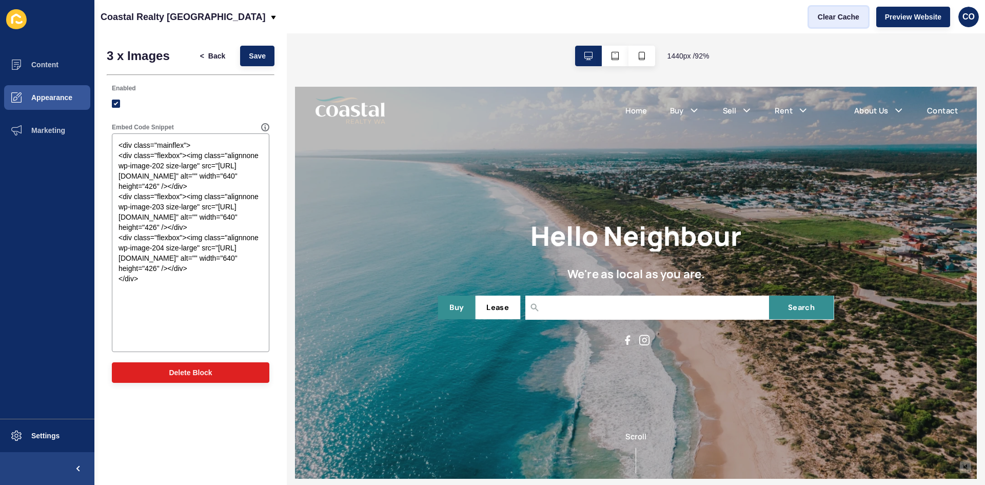
click at [839, 19] on span "Clear Cache" at bounding box center [839, 17] width 42 height 10
click at [907, 14] on span "Preview Website" at bounding box center [913, 17] width 56 height 10
